Goal: Use online tool/utility: Utilize a website feature to perform a specific function

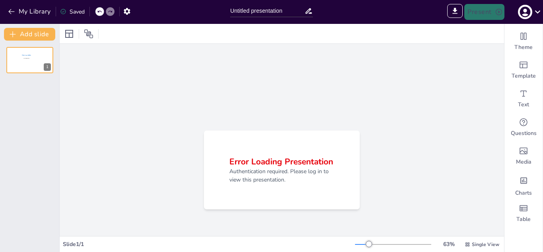
click at [250, 163] on h2 "Error Loading Presentation" at bounding box center [282, 161] width 105 height 11
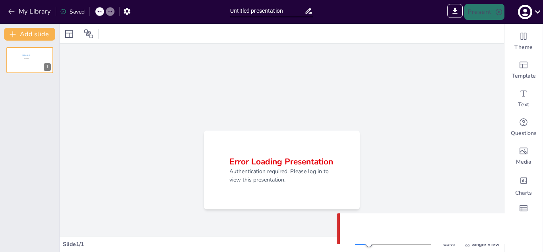
click at [280, 165] on h2 "Error Loading Presentation" at bounding box center [282, 161] width 105 height 11
